Goal: Transaction & Acquisition: Register for event/course

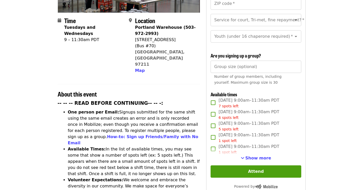
scroll to position [128, 0]
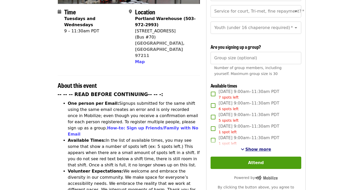
click at [255, 149] on span "Show more" at bounding box center [259, 149] width 26 height 5
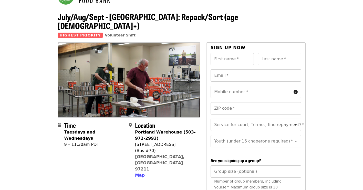
scroll to position [0, 0]
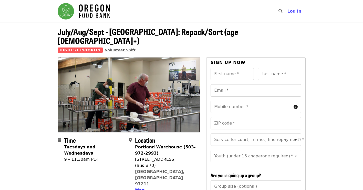
click at [112, 48] on span "Volunteer Shift" at bounding box center [120, 50] width 31 height 4
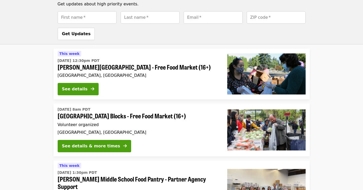
scroll to position [282, 0]
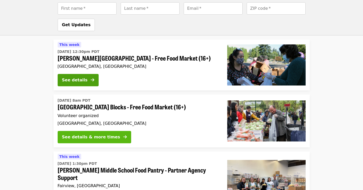
click at [85, 134] on div "See details & more times" at bounding box center [91, 137] width 58 height 6
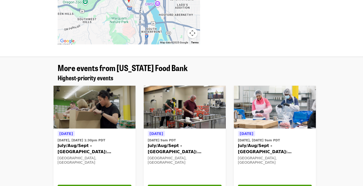
scroll to position [462, 0]
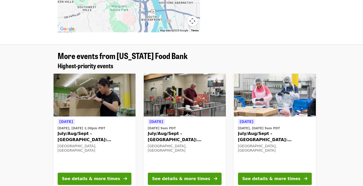
click at [111, 131] on span "July/Aug/Sept - [GEOGRAPHIC_DATA]: Repack/Sort (age [DEMOGRAPHIC_DATA]+)" at bounding box center [95, 137] width 74 height 12
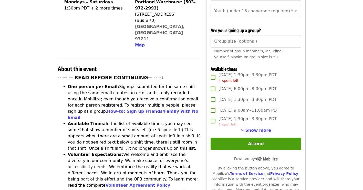
scroll to position [154, 0]
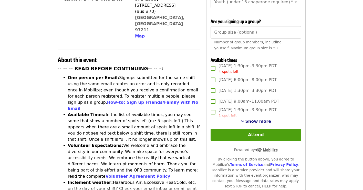
click at [257, 122] on span "Show more" at bounding box center [259, 121] width 26 height 5
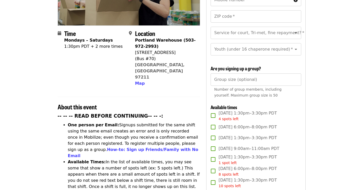
scroll to position [103, 0]
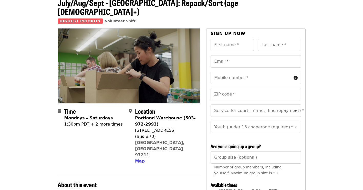
scroll to position [26, 0]
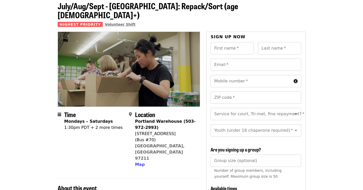
click at [111, 22] on span "Volunteer Shift" at bounding box center [120, 24] width 31 height 4
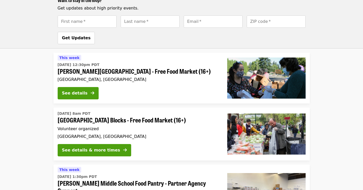
scroll to position [282, 0]
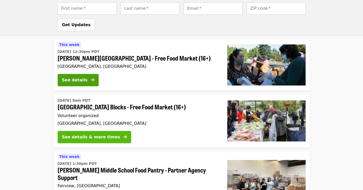
click at [92, 134] on div "See details & more times" at bounding box center [91, 137] width 58 height 6
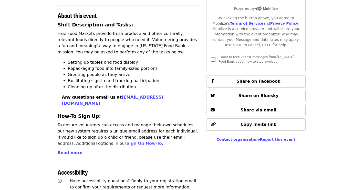
scroll to position [180, 0]
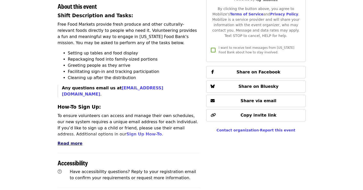
click at [73, 141] on span "Read more" at bounding box center [70, 143] width 25 height 5
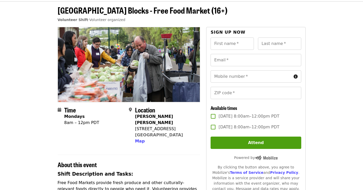
scroll to position [0, 0]
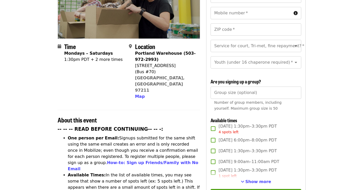
scroll to position [103, 0]
